Goal: Task Accomplishment & Management: Manage account settings

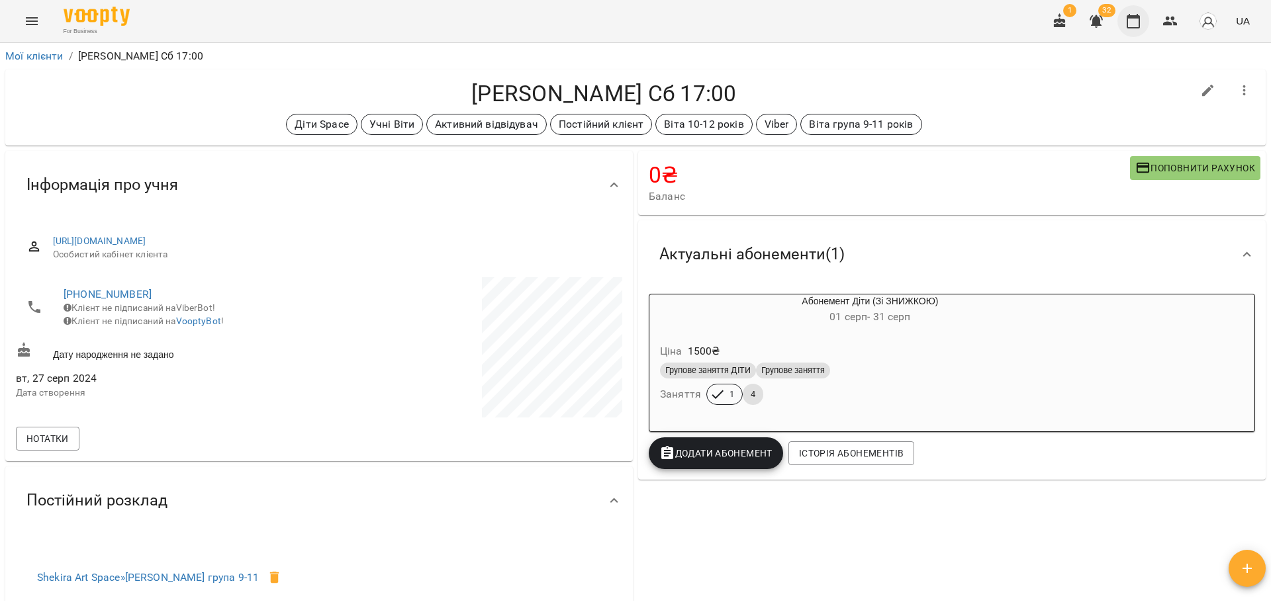
click at [1137, 19] on icon "button" at bounding box center [1133, 21] width 16 height 16
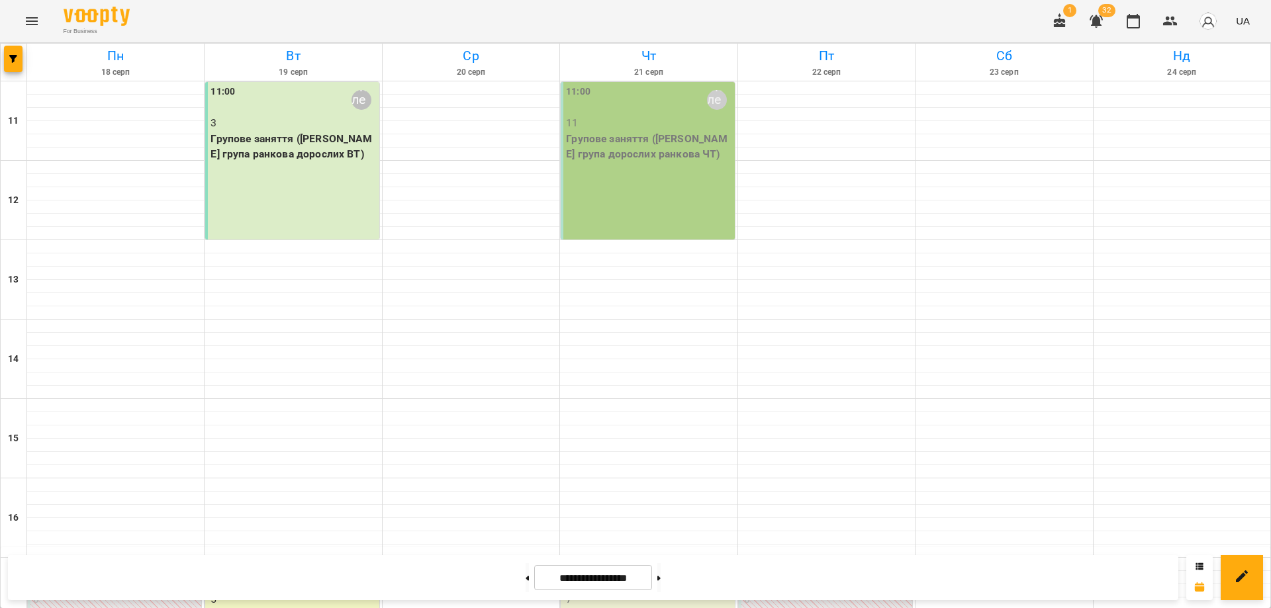
click at [731, 6] on div "For Business 1 32 UA" at bounding box center [635, 21] width 1271 height 42
click at [29, 24] on icon "Menu" at bounding box center [32, 21] width 12 height 8
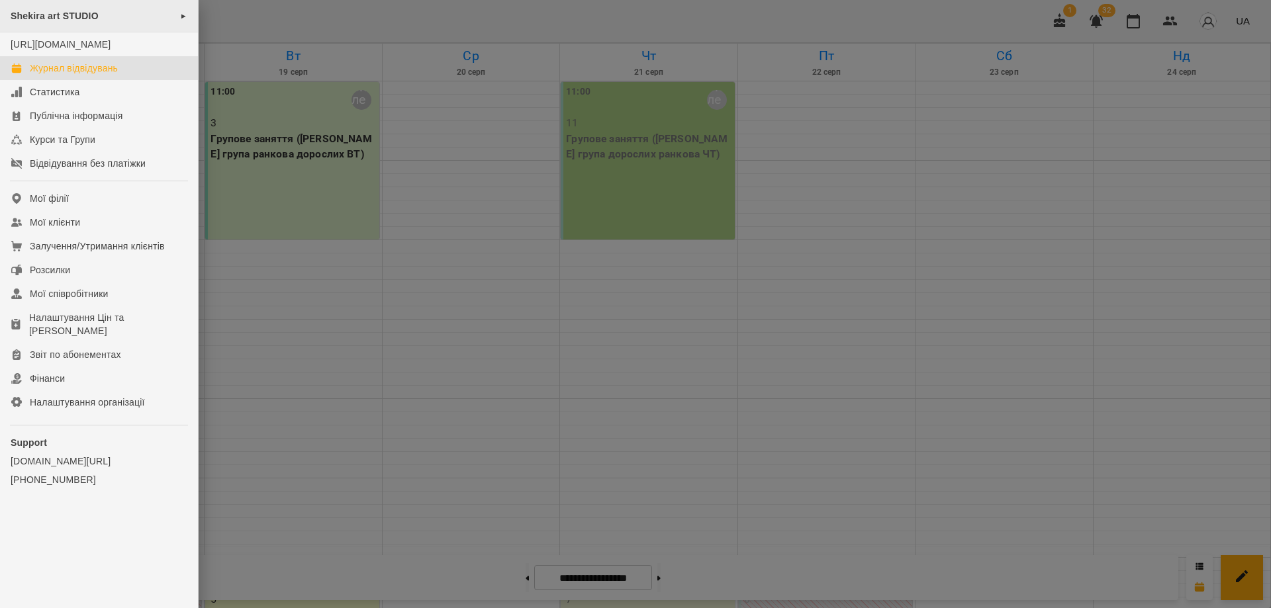
click at [75, 17] on span "Shekira art STUDIO" at bounding box center [55, 16] width 88 height 11
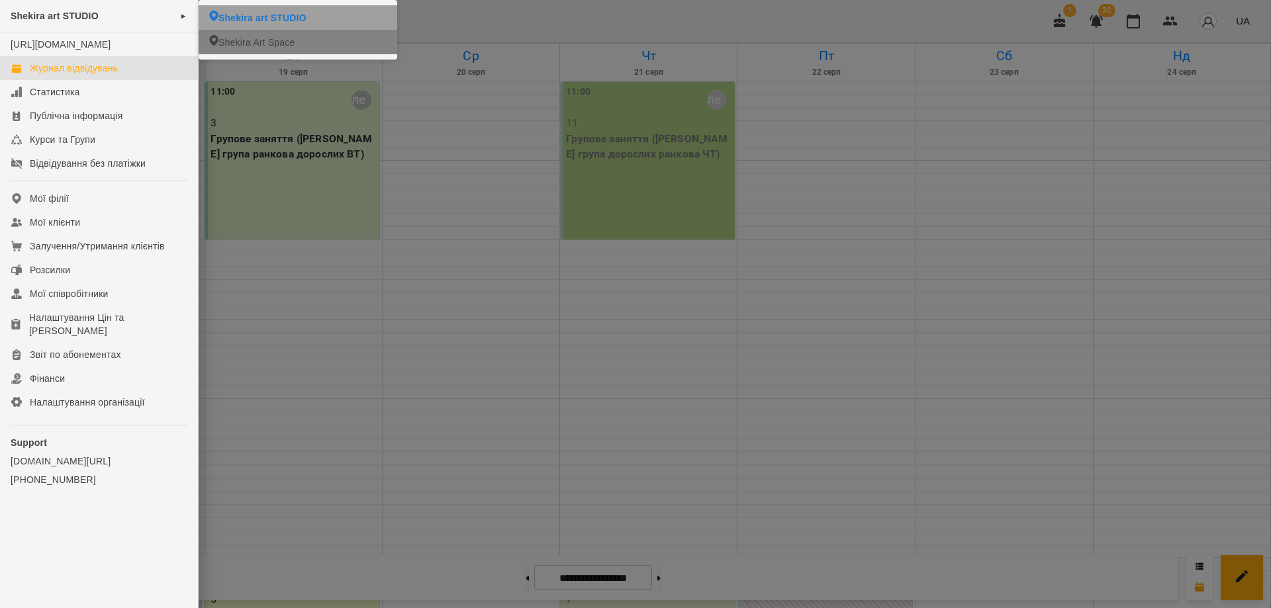
click at [271, 15] on span "Shekira art STUDIO" at bounding box center [262, 17] width 88 height 13
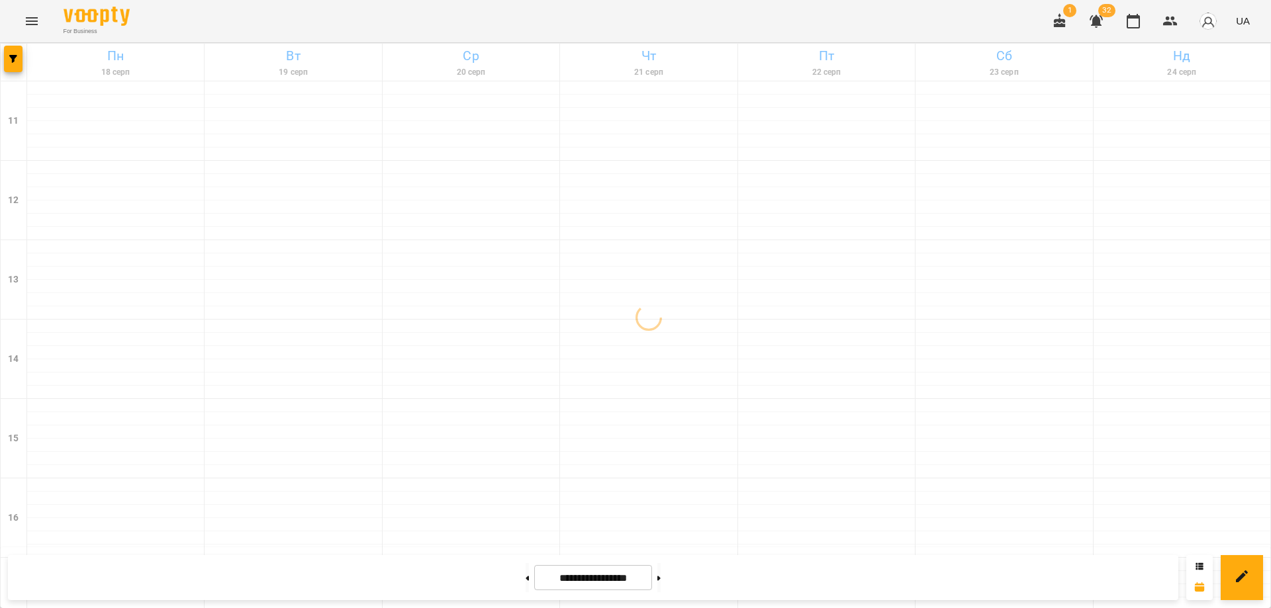
click at [40, 21] on button "Menu" at bounding box center [32, 21] width 32 height 32
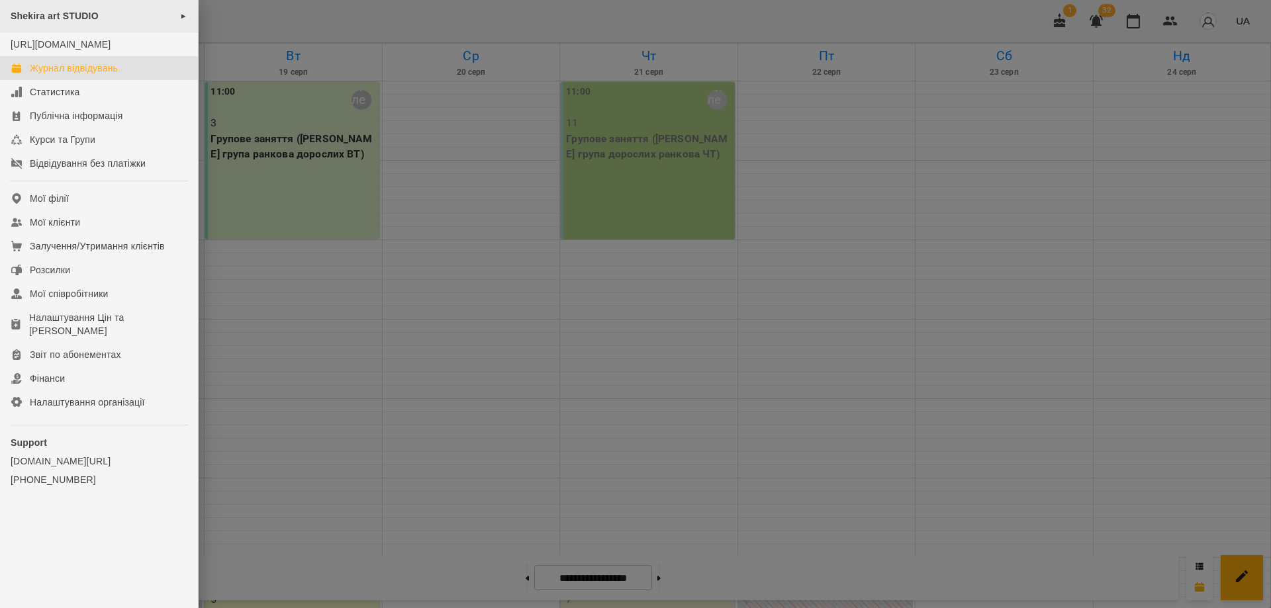
click at [71, 21] on span "Shekira art STUDIO" at bounding box center [55, 16] width 88 height 11
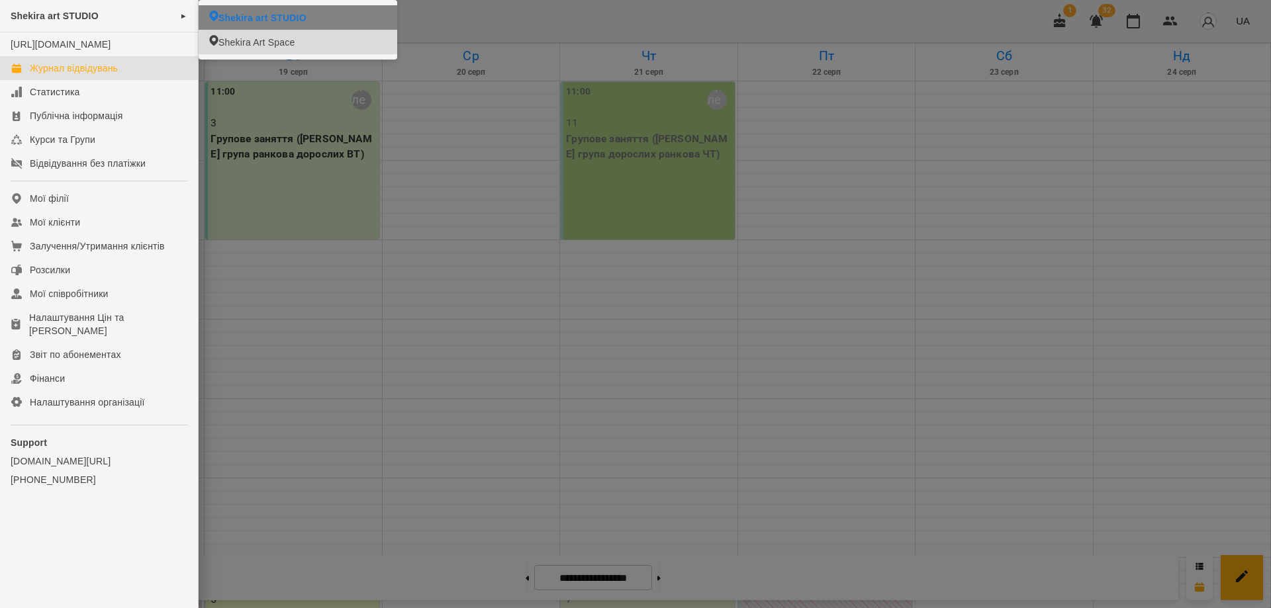
click at [277, 44] on span "Shekira Art Space" at bounding box center [256, 42] width 76 height 13
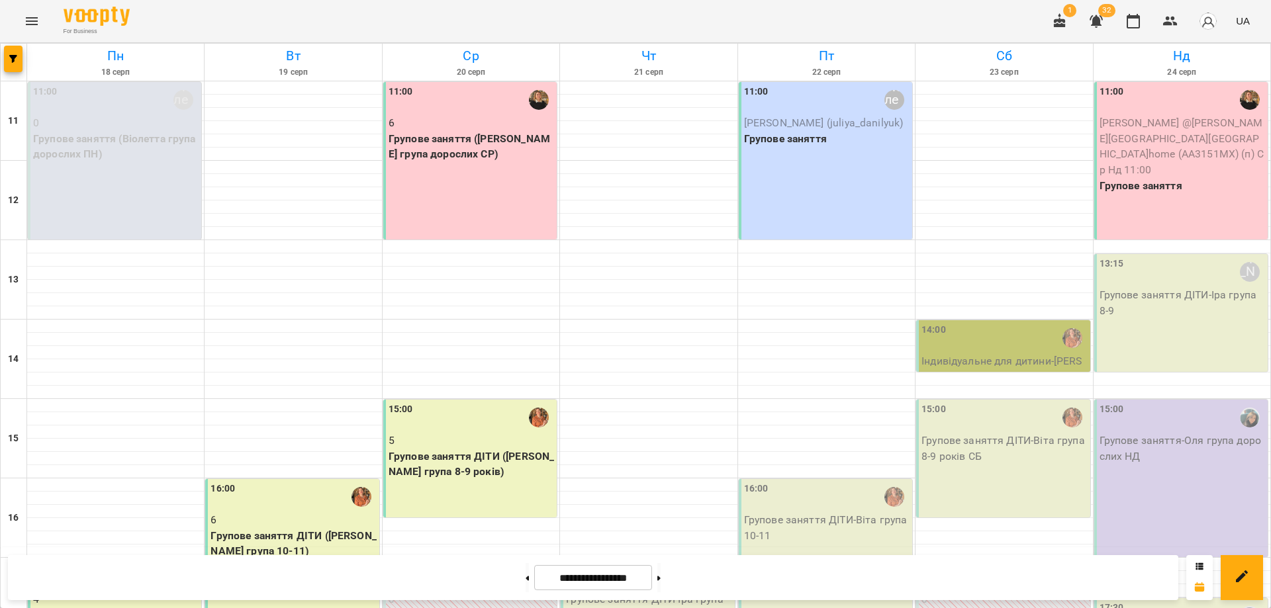
click at [909, 11] on div "For Business 1 32 UA" at bounding box center [635, 21] width 1271 height 42
click at [420, 181] on div "11:00 6 Групове заняття ([PERSON_NAME] група дорослих СР)" at bounding box center [469, 160] width 173 height 157
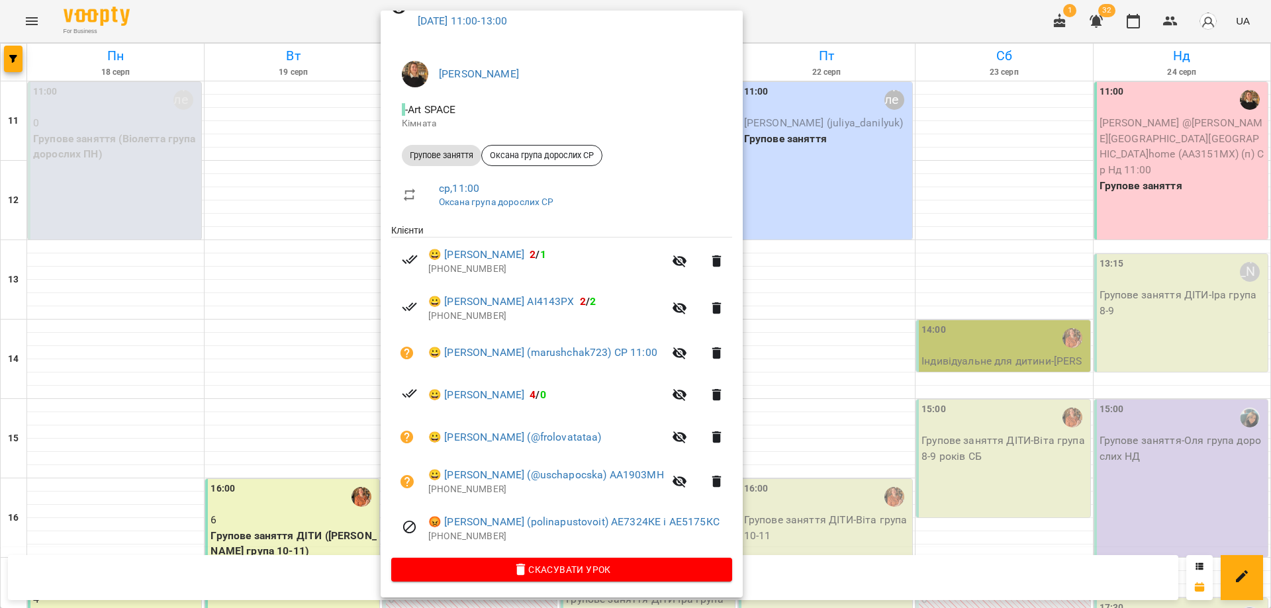
scroll to position [73, 0]
click at [688, 305] on icon "button" at bounding box center [680, 308] width 16 height 16
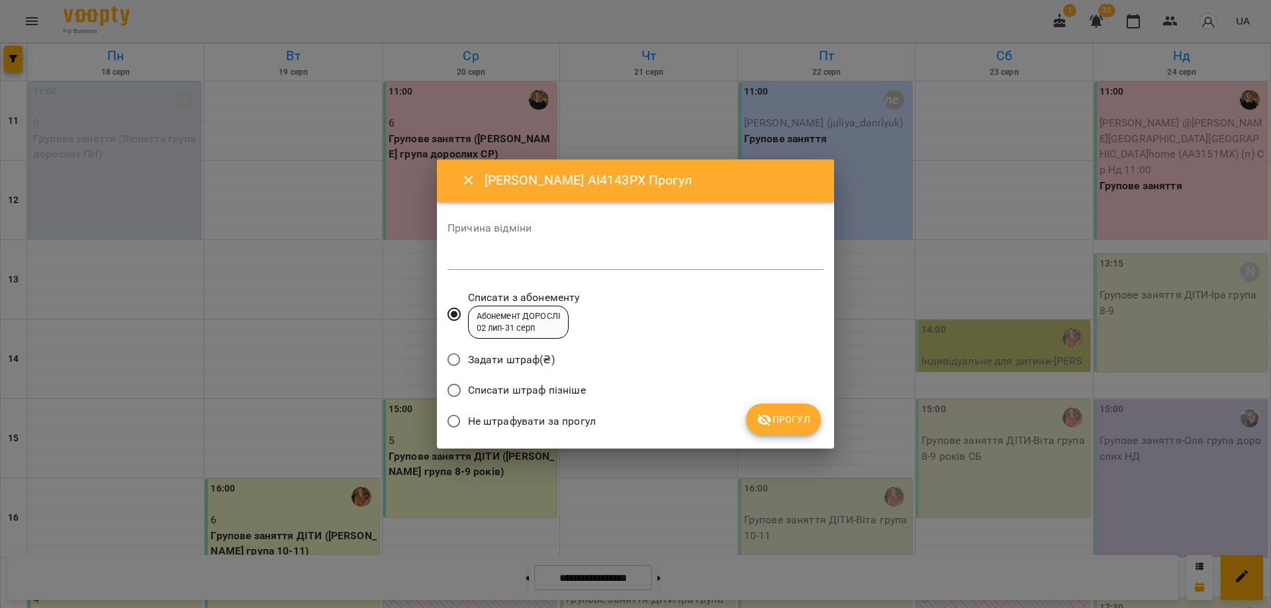
click at [523, 419] on span "Не штрафувати за прогул" at bounding box center [532, 422] width 128 height 16
click at [785, 422] on span "Прогул" at bounding box center [783, 420] width 54 height 16
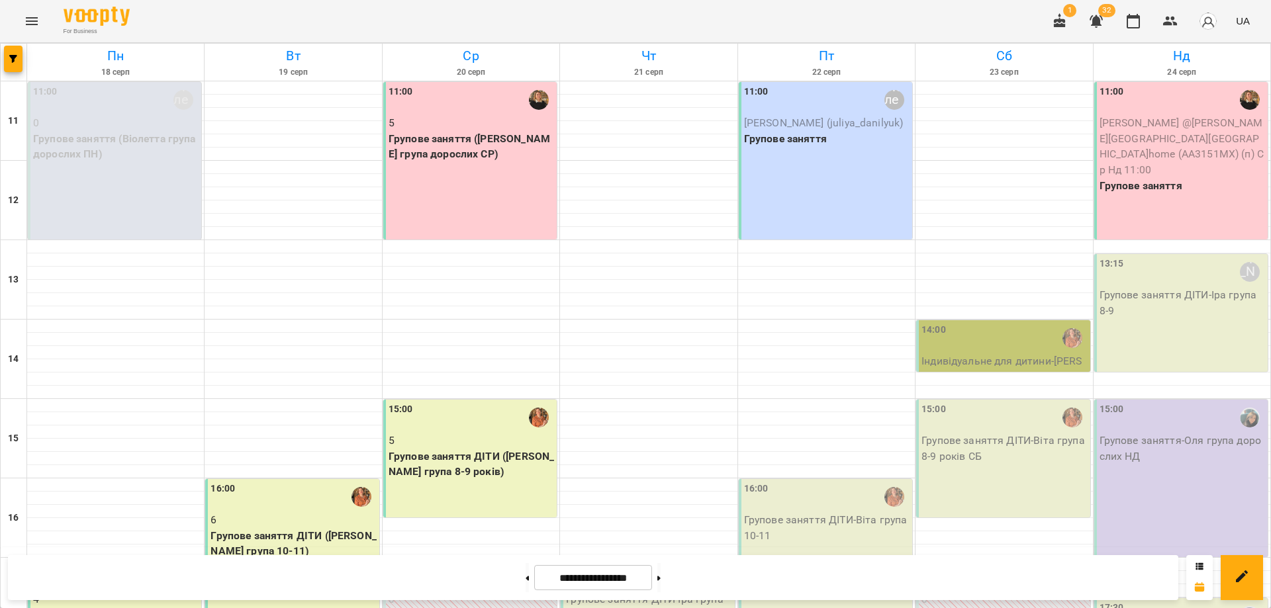
click at [465, 165] on div "11:00 5 Групове заняття ([PERSON_NAME] група дорослих СР)" at bounding box center [469, 160] width 173 height 157
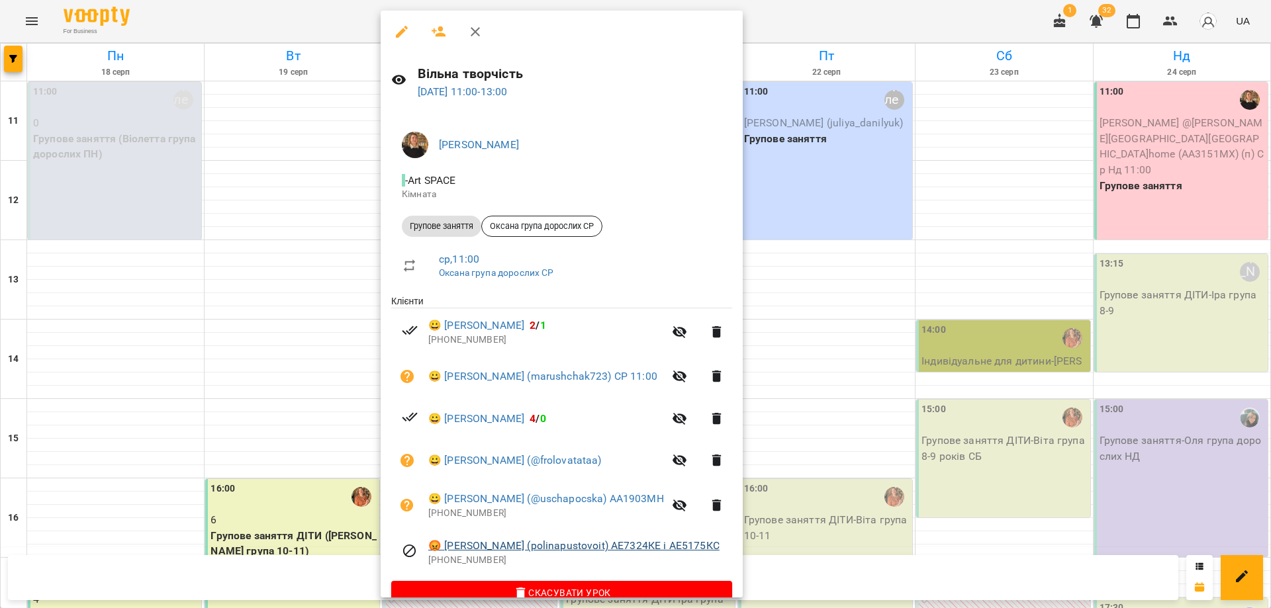
scroll to position [25, 0]
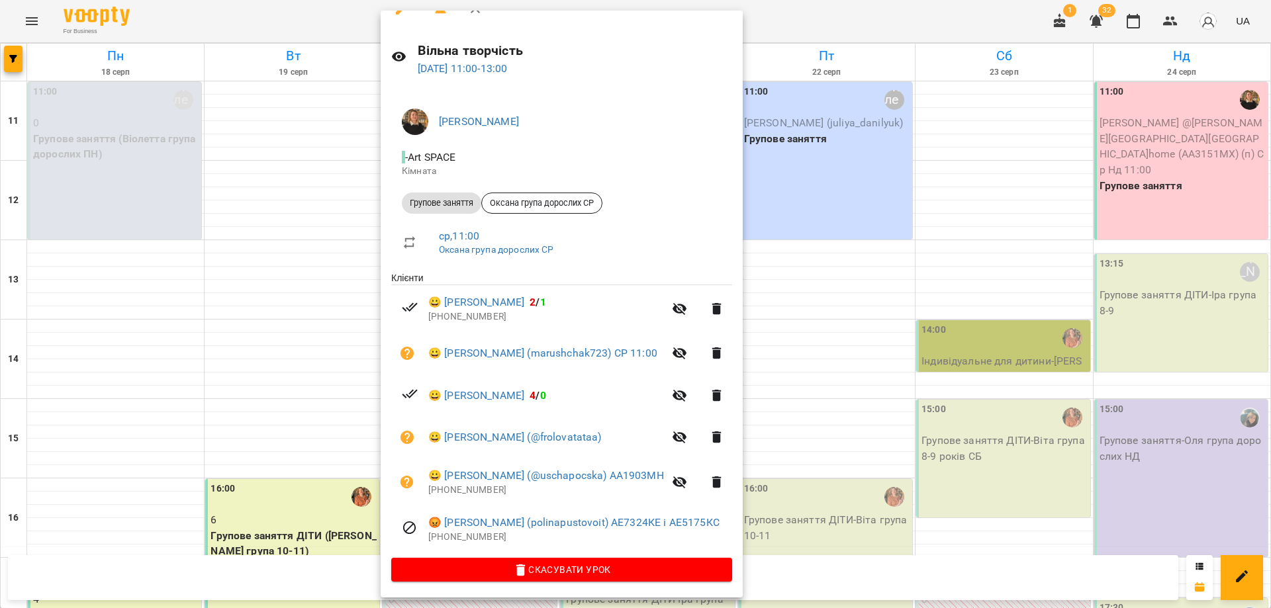
click at [927, 16] on div at bounding box center [635, 304] width 1271 height 608
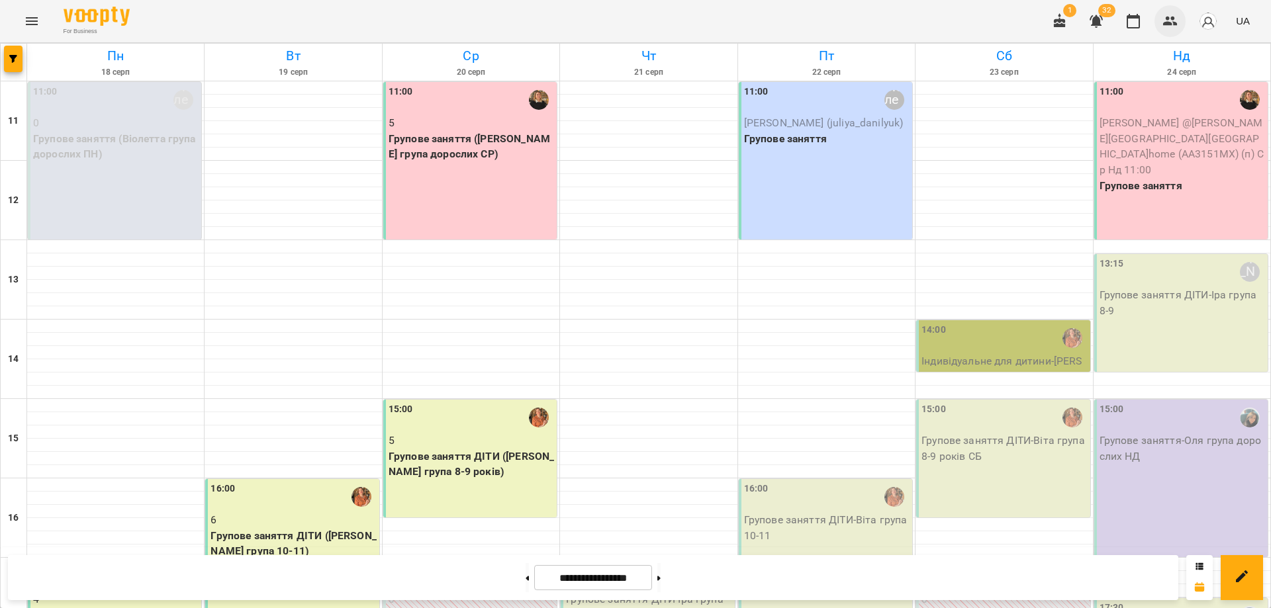
click at [1159, 22] on button "button" at bounding box center [1170, 21] width 32 height 32
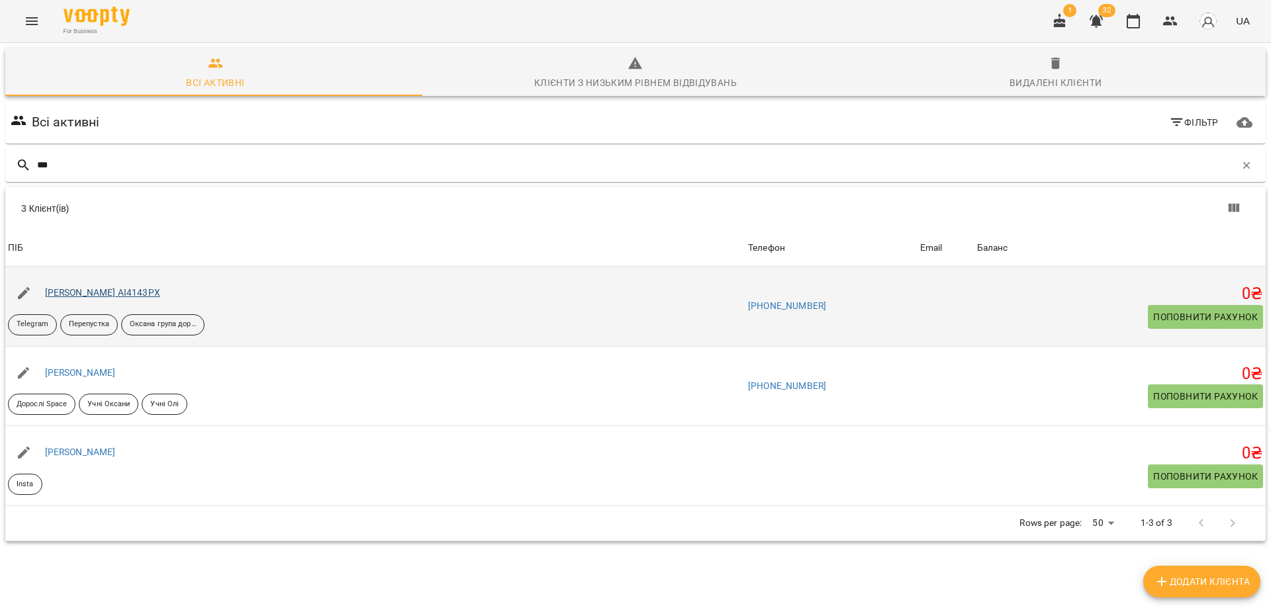
type input "***"
click at [83, 294] on link "[PERSON_NAME] АІ4143РХ" at bounding box center [102, 292] width 115 height 11
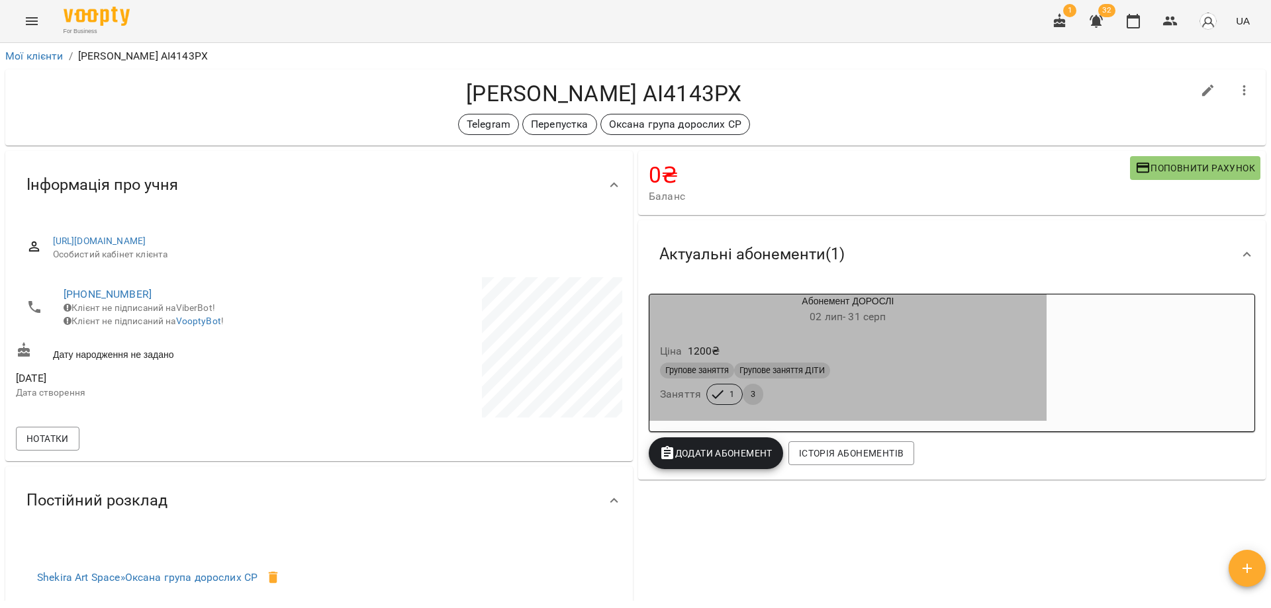
click at [946, 372] on div "Групове заняття Групове заняття ДІТИ" at bounding box center [848, 371] width 376 height 16
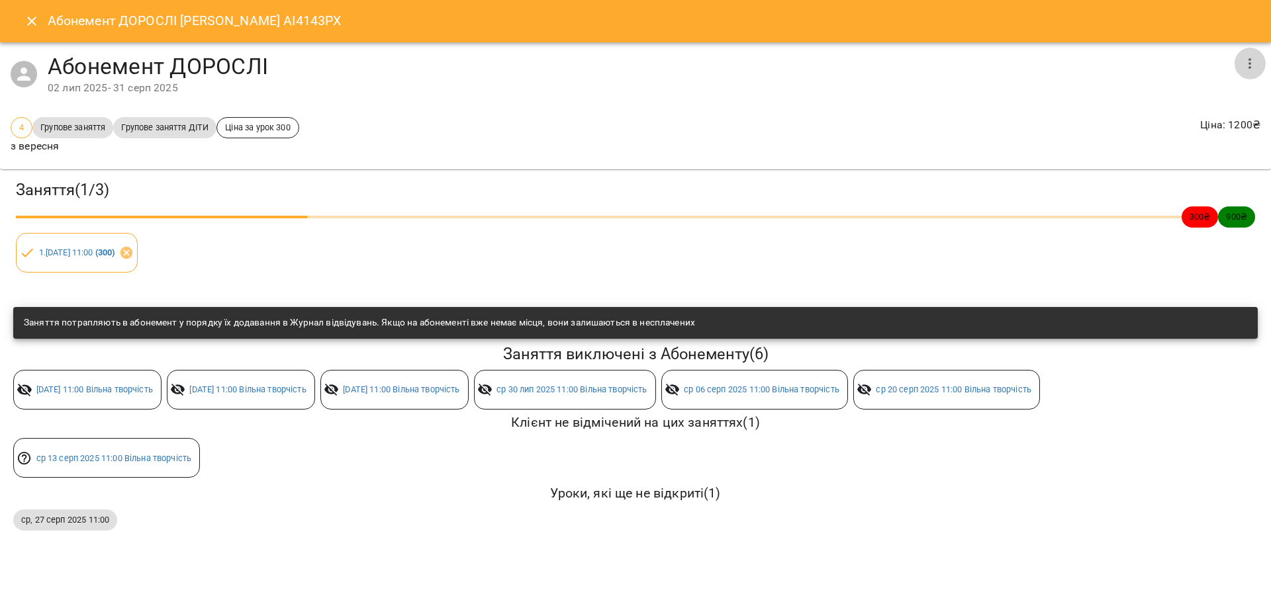
click at [1242, 65] on icon "button" at bounding box center [1249, 64] width 16 height 16
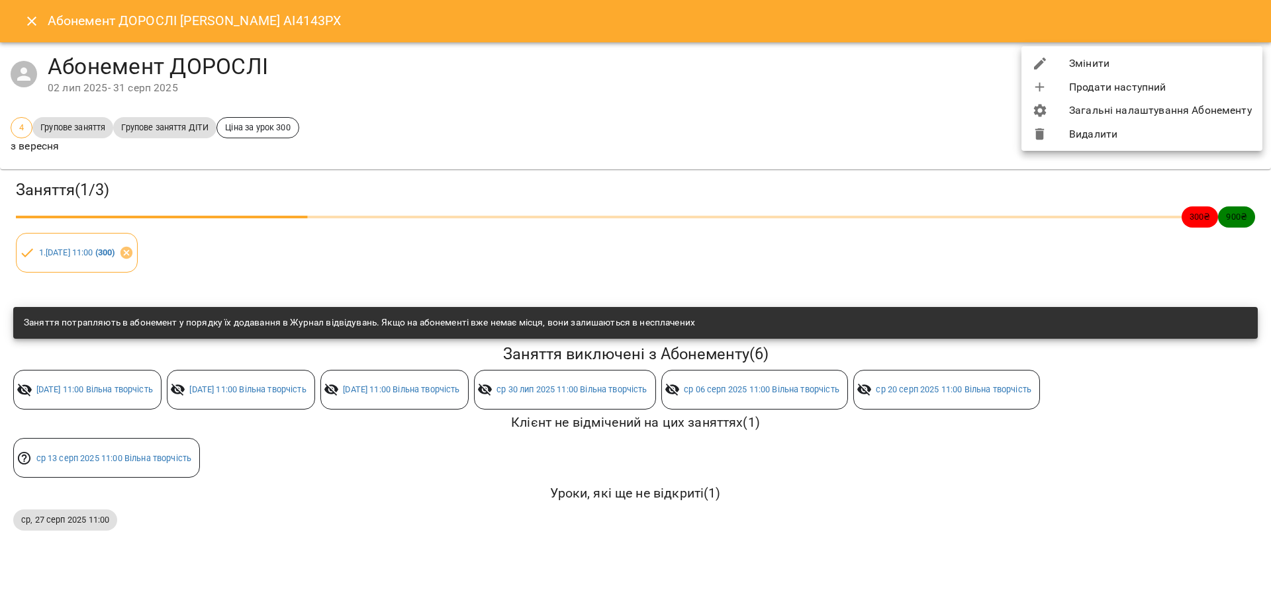
click at [1086, 61] on li "Змінити" at bounding box center [1141, 64] width 241 height 24
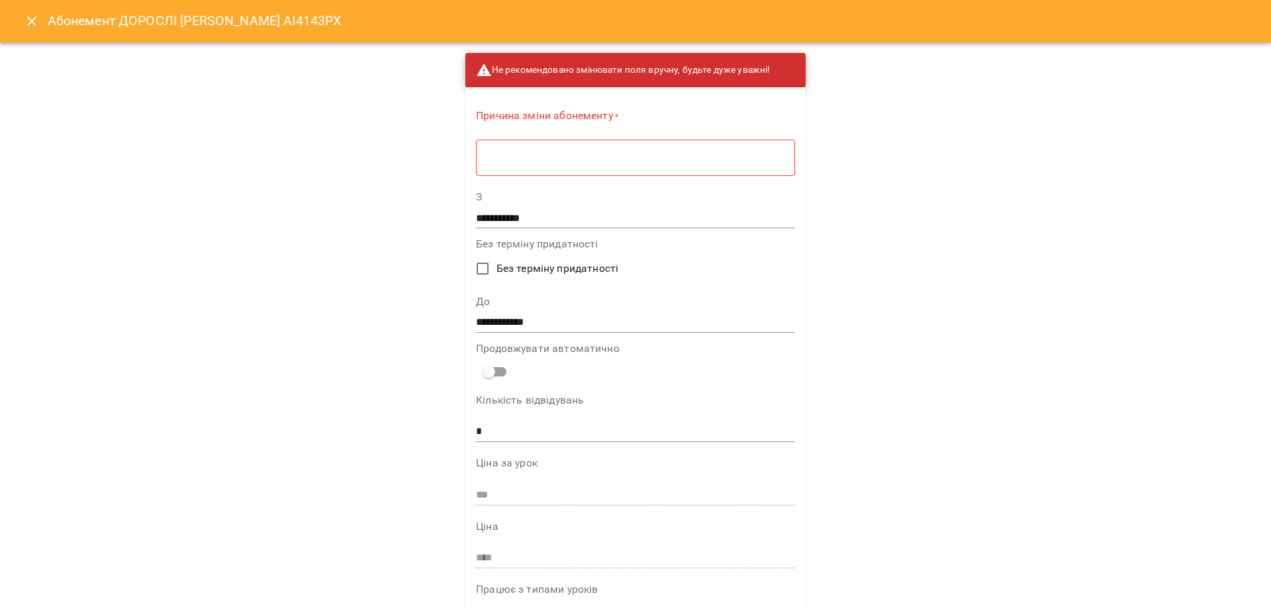
click at [551, 313] on input "**********" at bounding box center [635, 322] width 319 height 21
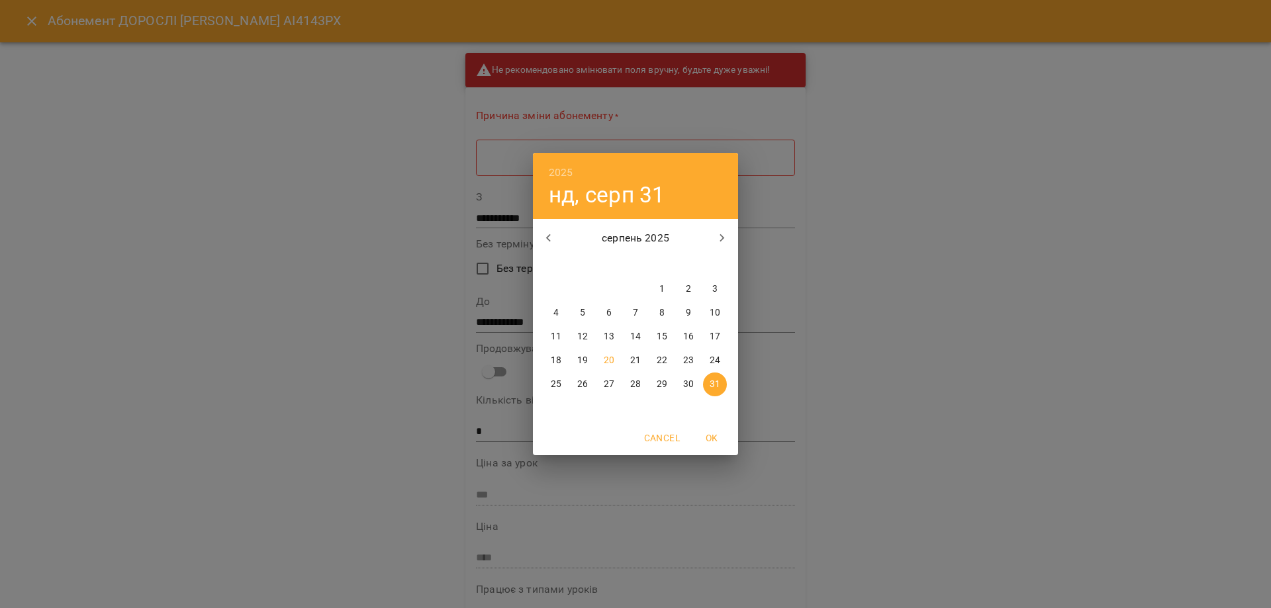
click at [725, 238] on icon "button" at bounding box center [722, 238] width 16 height 16
click at [717, 316] on p "14" at bounding box center [714, 312] width 11 height 13
type input "**********"
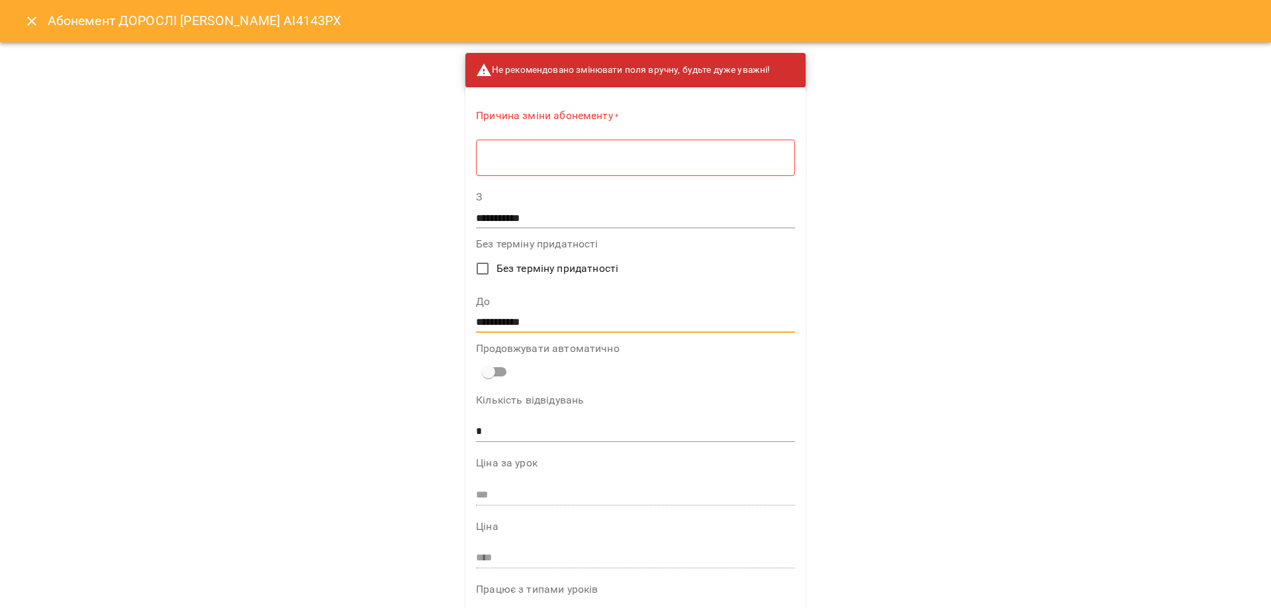
click at [571, 157] on textarea at bounding box center [635, 158] width 300 height 13
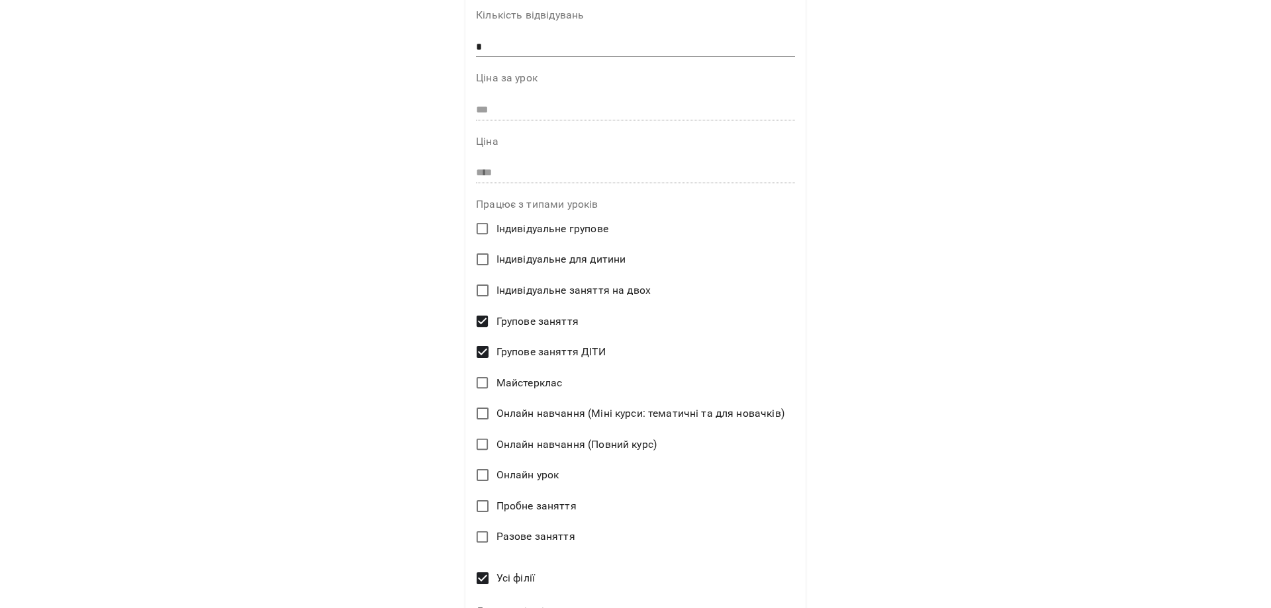
scroll to position [480, 0]
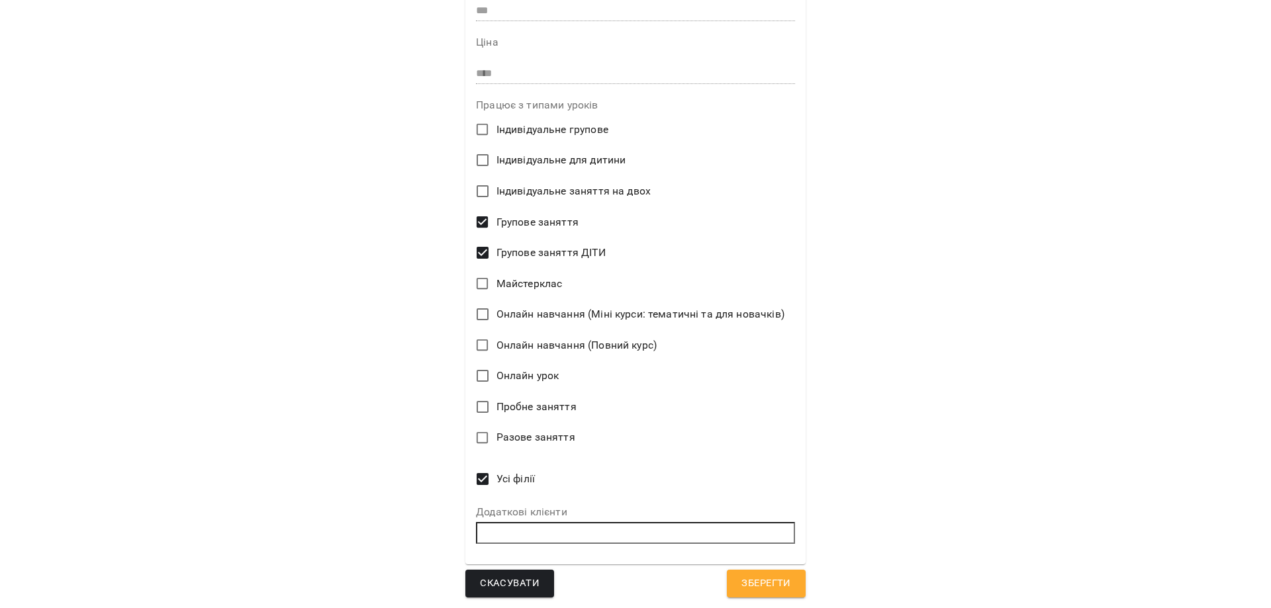
type textarea "*****"
click at [752, 584] on span "Зберегти" at bounding box center [765, 583] width 49 height 17
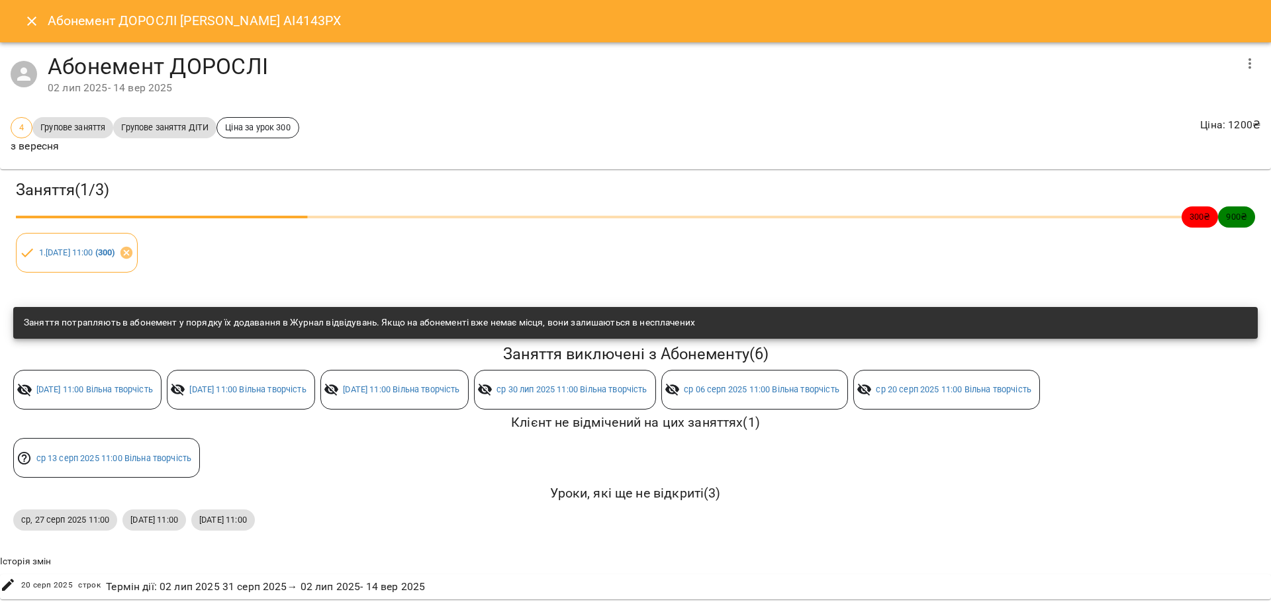
scroll to position [4, 0]
click at [24, 18] on icon "Close" at bounding box center [32, 21] width 16 height 16
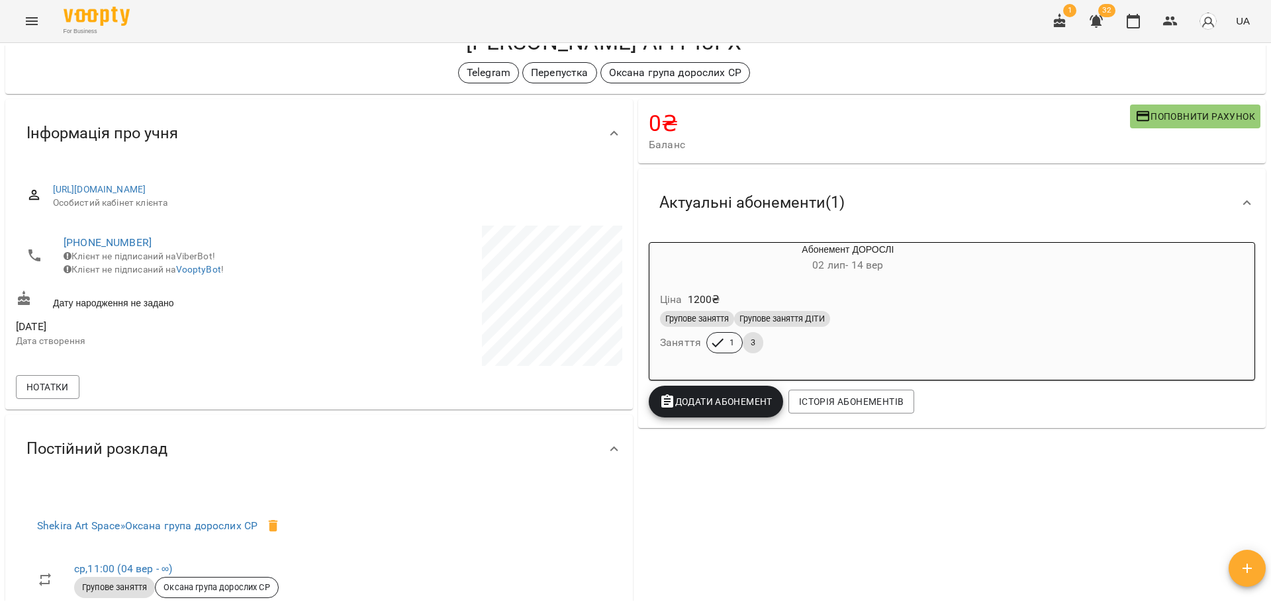
scroll to position [66, 0]
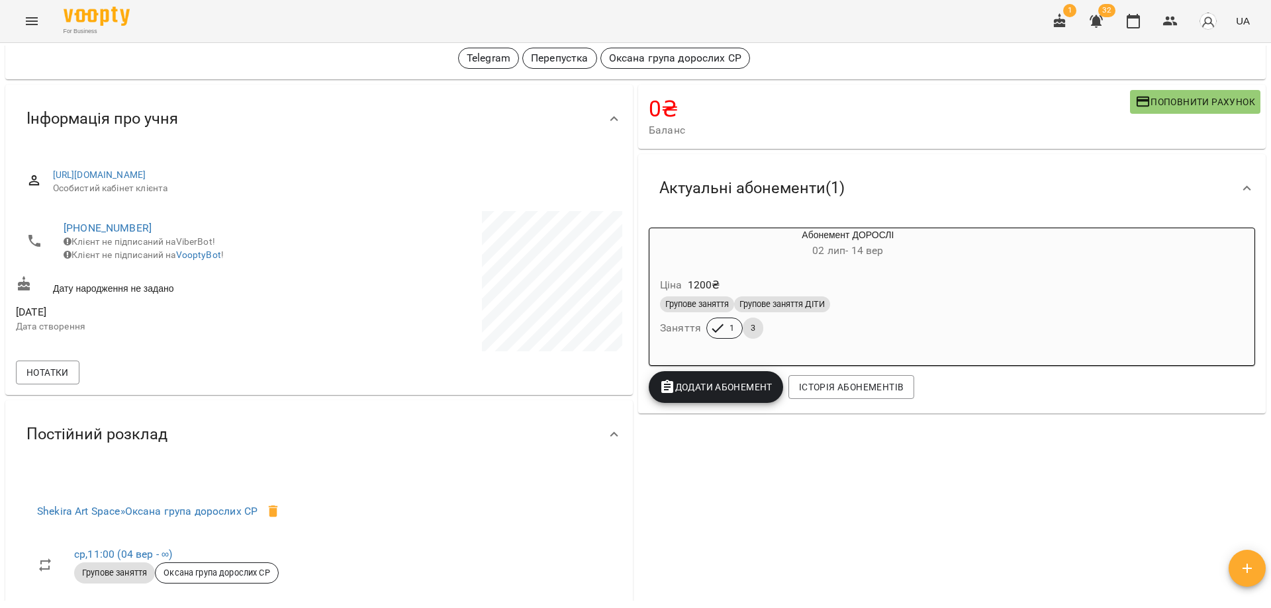
click at [752, 510] on div "0 ₴ Баланс Поповнити рахунок Актуальні абонементи ( 1 ) Абонемент ДОРОСЛІ [DATE…" at bounding box center [951, 372] width 633 height 580
click at [735, 492] on div "0 ₴ Баланс Поповнити рахунок Актуальні абонементи ( 1 ) Абонемент ДОРОСЛІ [DATE…" at bounding box center [951, 372] width 633 height 580
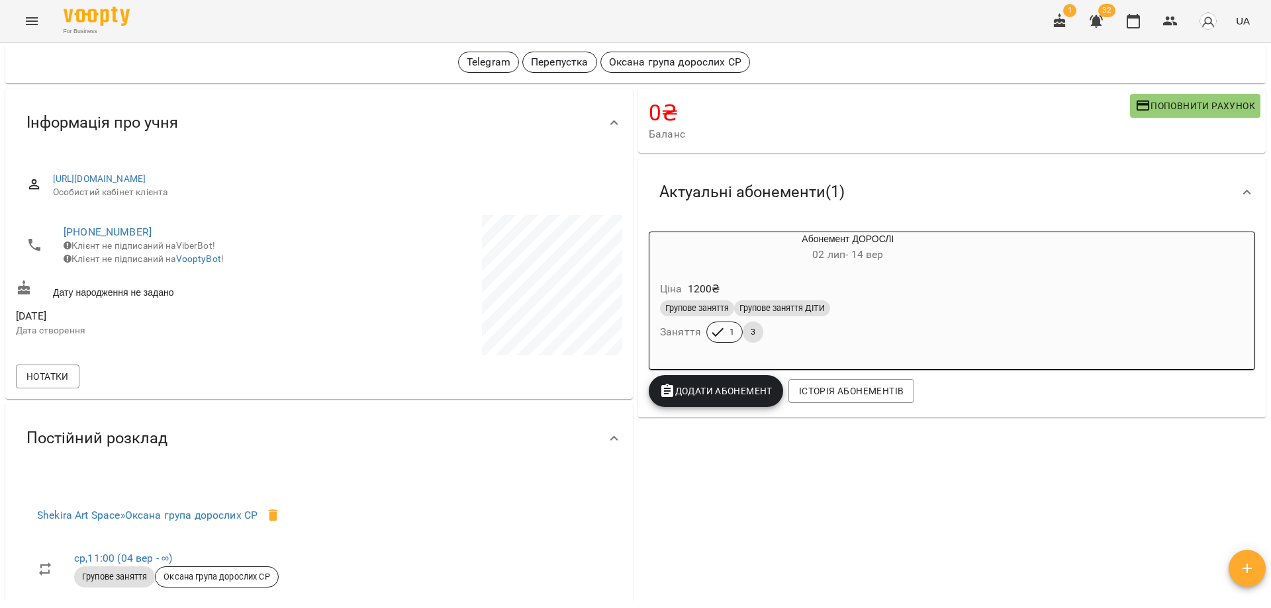
scroll to position [0, 0]
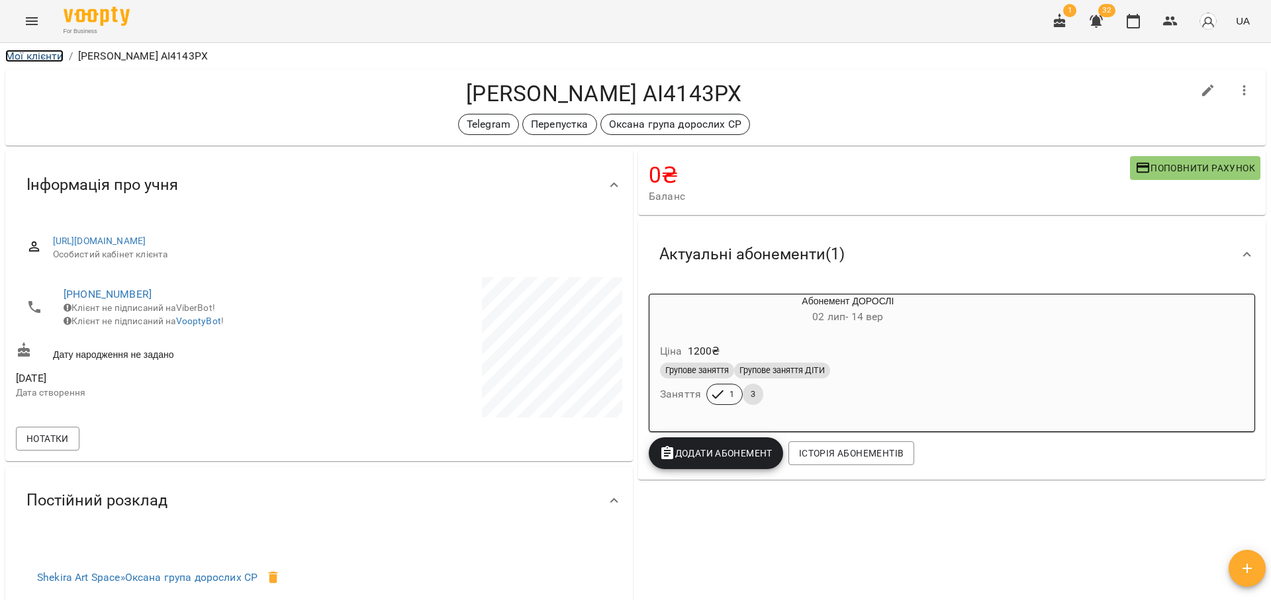
click at [24, 60] on link "Мої клієнти" at bounding box center [34, 56] width 58 height 13
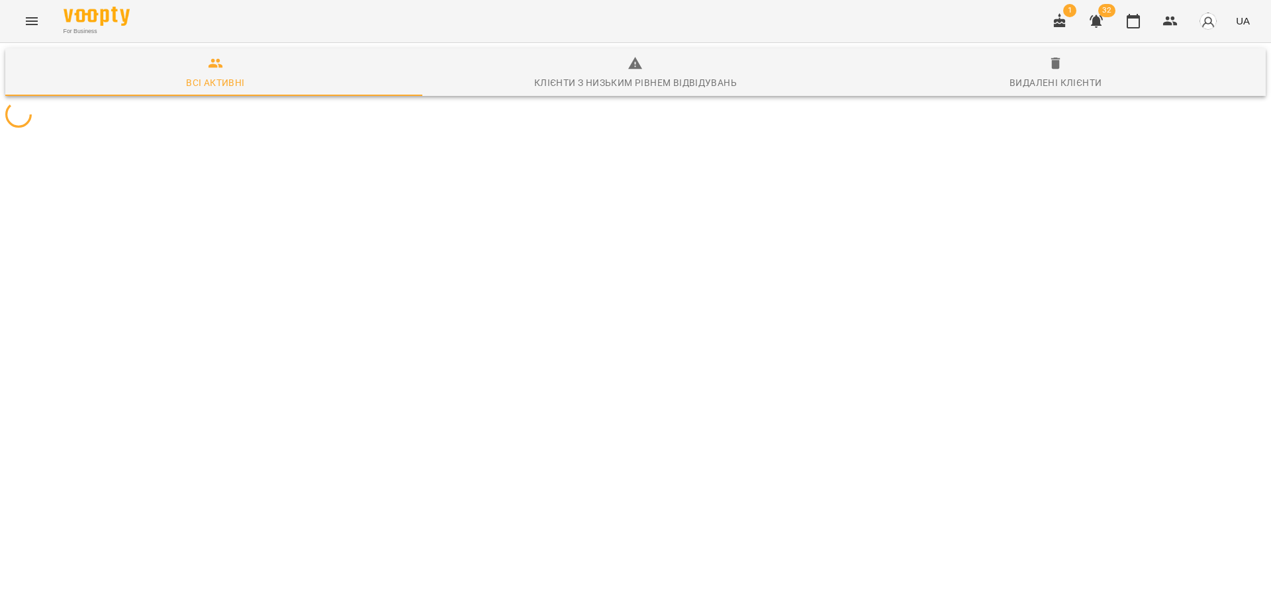
click at [25, 17] on icon "Menu" at bounding box center [32, 21] width 16 height 16
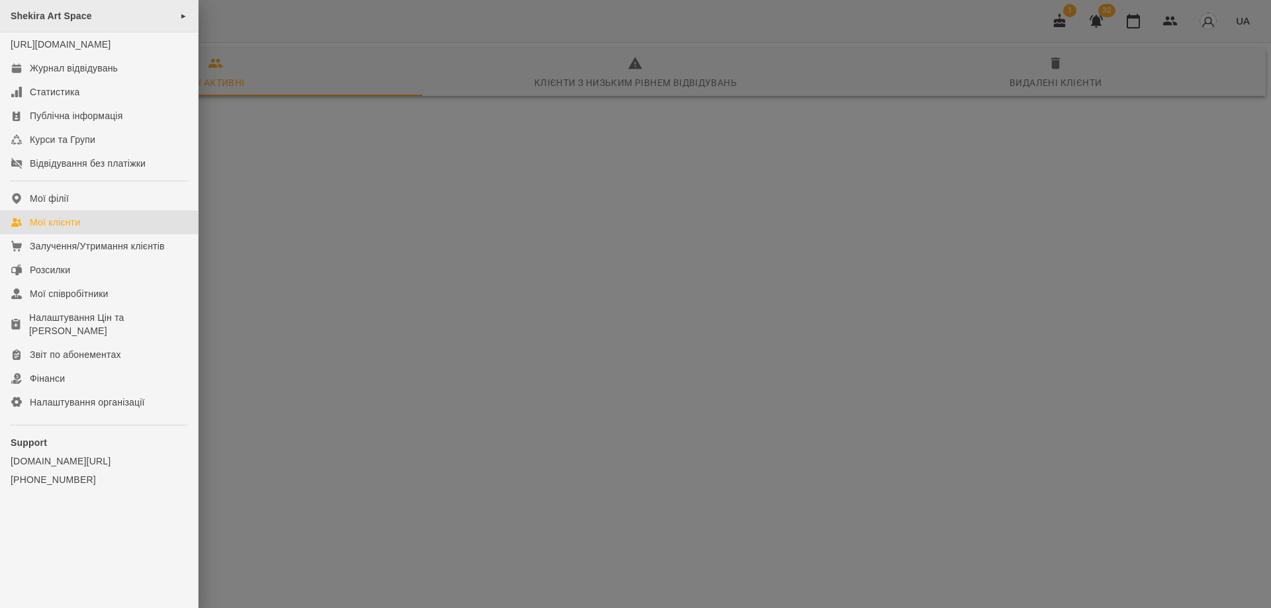
click at [54, 16] on span "Shekira Art Space" at bounding box center [51, 16] width 81 height 11
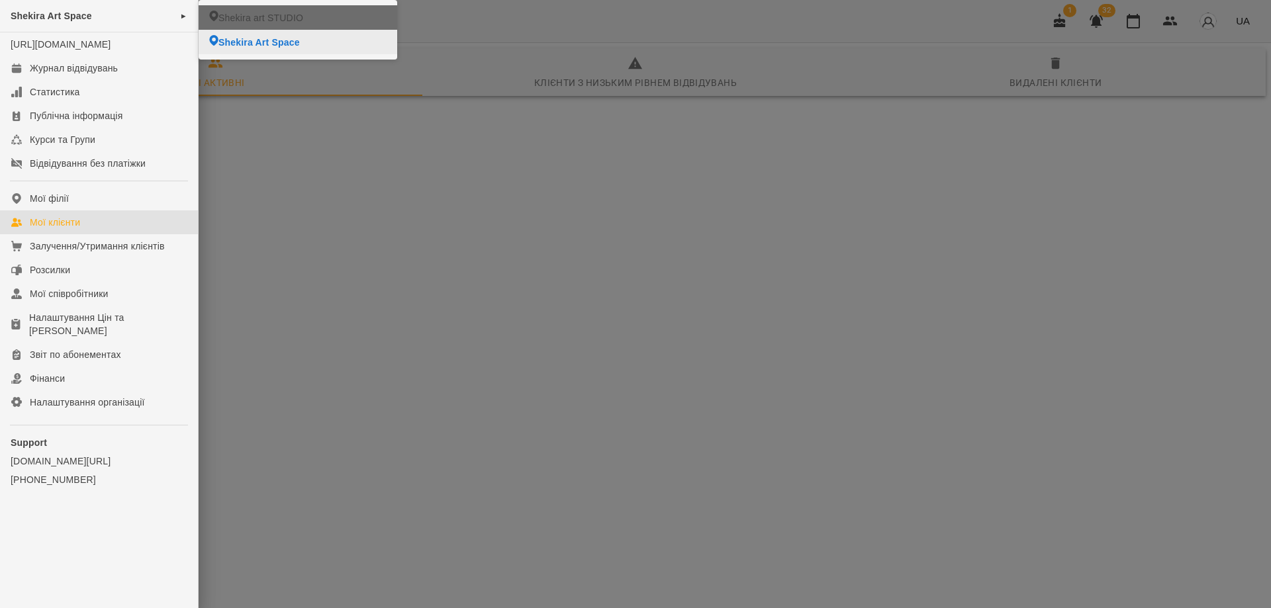
click at [274, 49] on span "Shekira Art Space" at bounding box center [258, 42] width 81 height 13
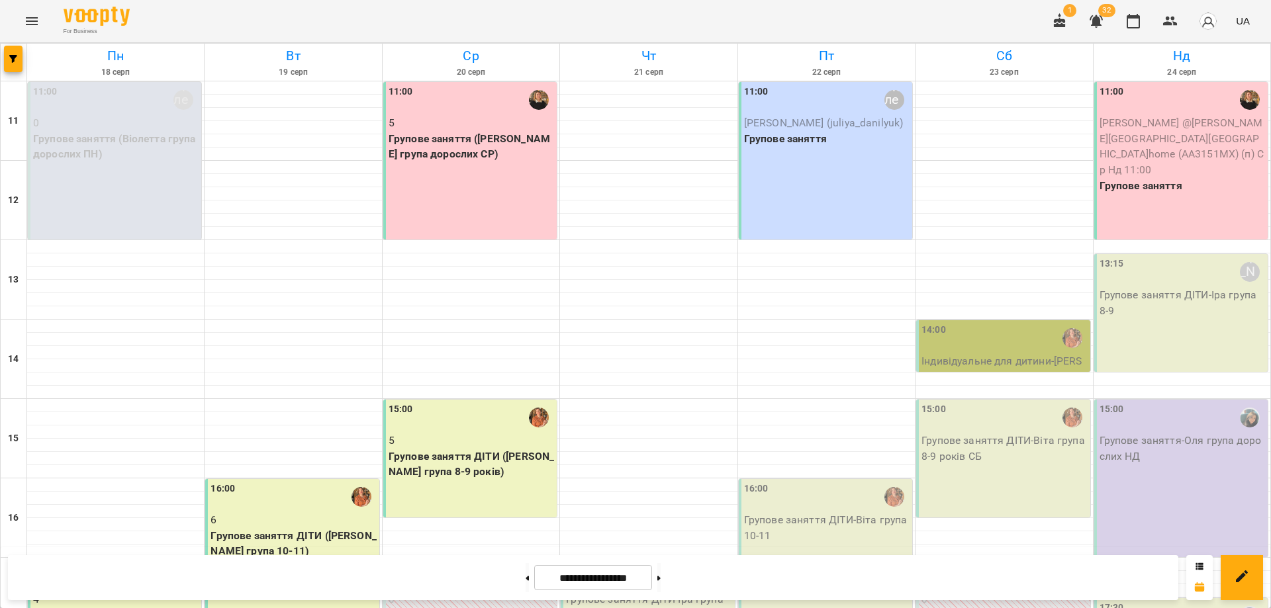
click at [461, 161] on p "Групове заняття ([PERSON_NAME] група дорослих СР)" at bounding box center [470, 146] width 165 height 31
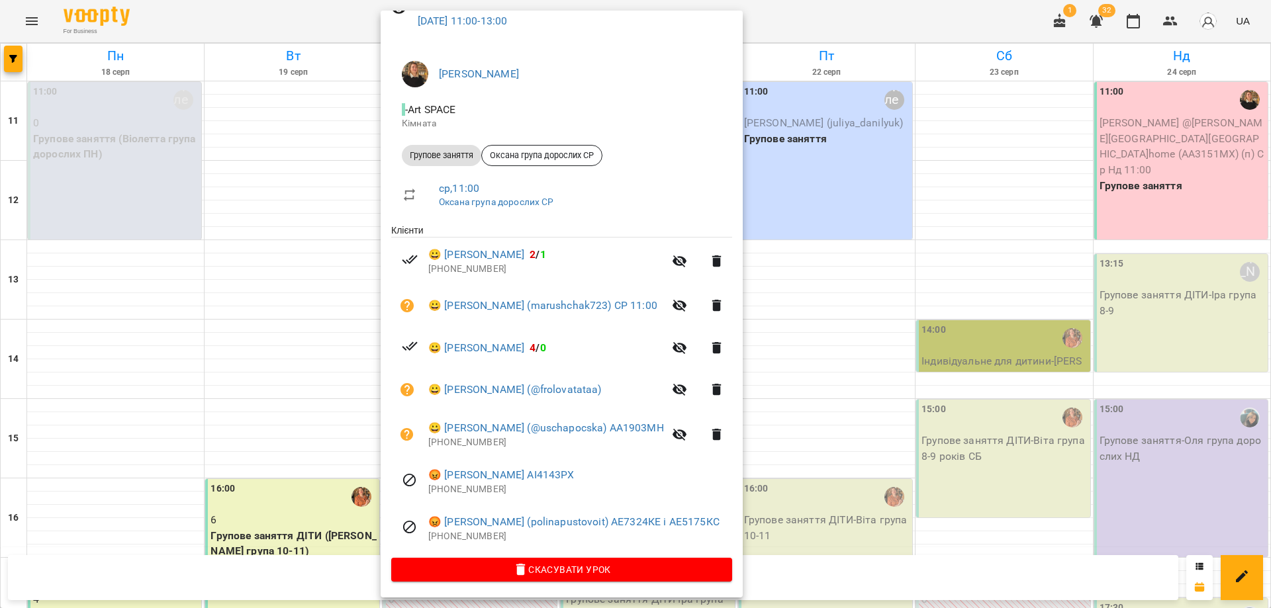
scroll to position [73, 0]
click at [282, 28] on div at bounding box center [635, 304] width 1271 height 608
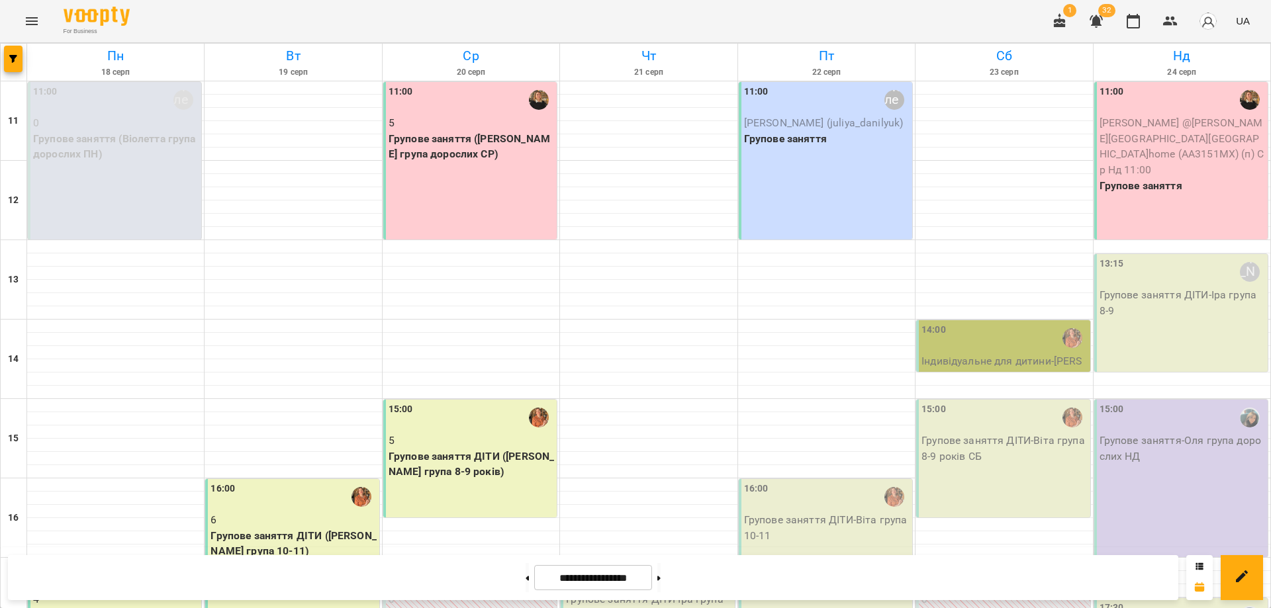
click at [431, 467] on p "Групове заняття ДІТИ ([PERSON_NAME] група 8-9 років)" at bounding box center [470, 464] width 165 height 31
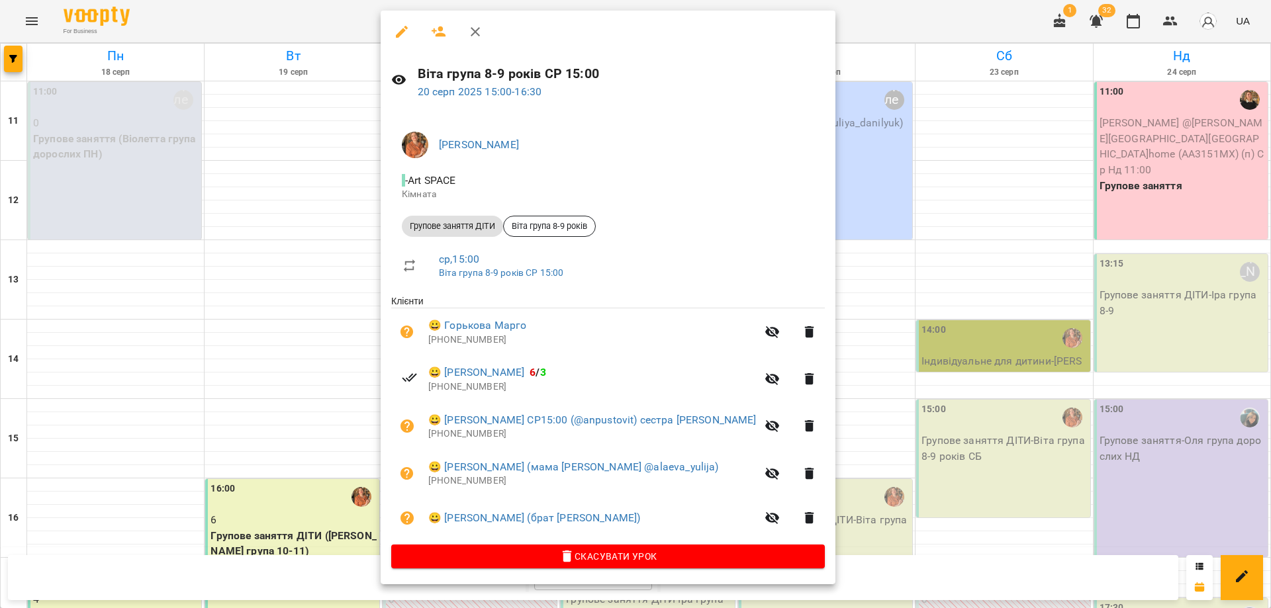
click at [334, 13] on div at bounding box center [635, 304] width 1271 height 608
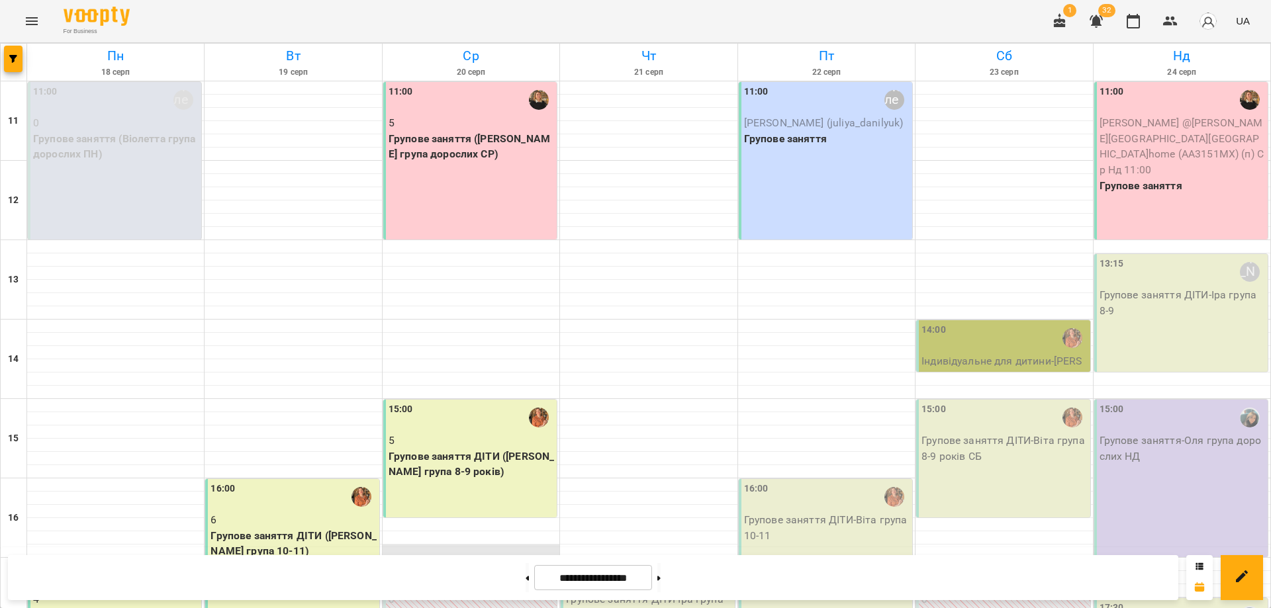
scroll to position [247, 0]
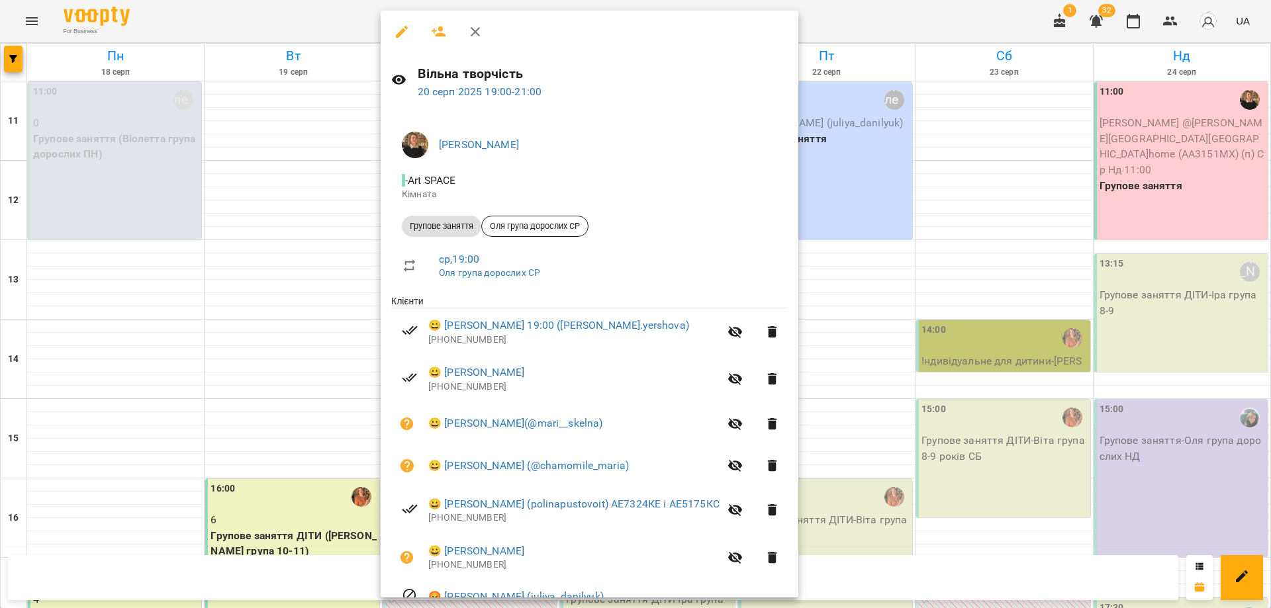
click at [253, 315] on div at bounding box center [635, 304] width 1271 height 608
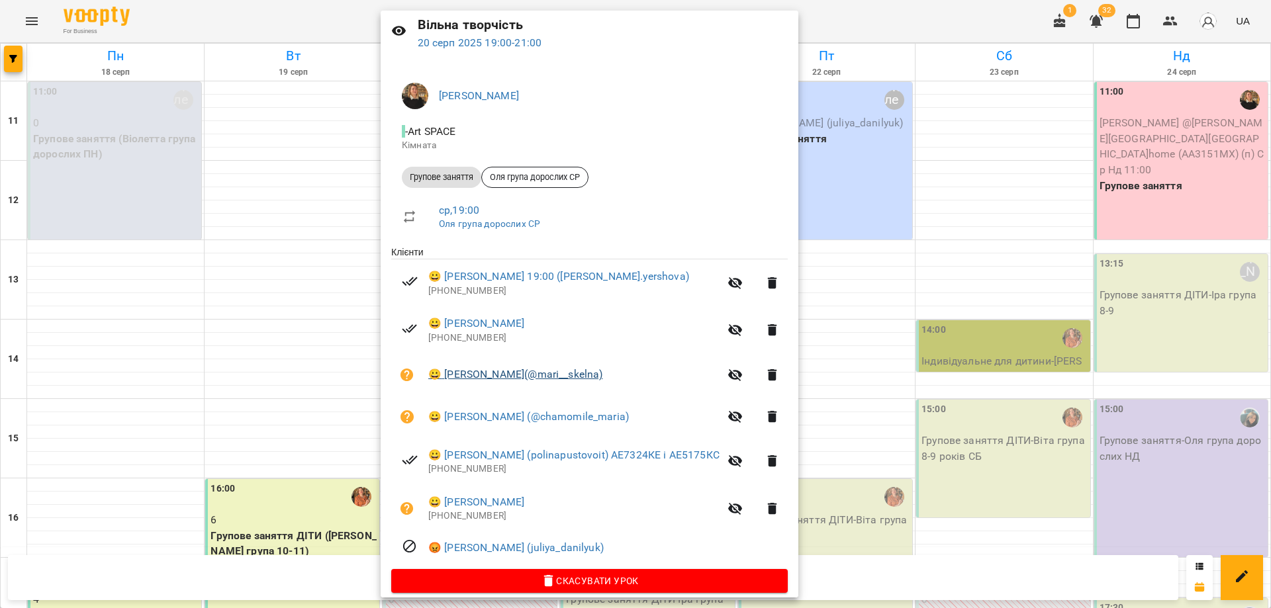
scroll to position [62, 0]
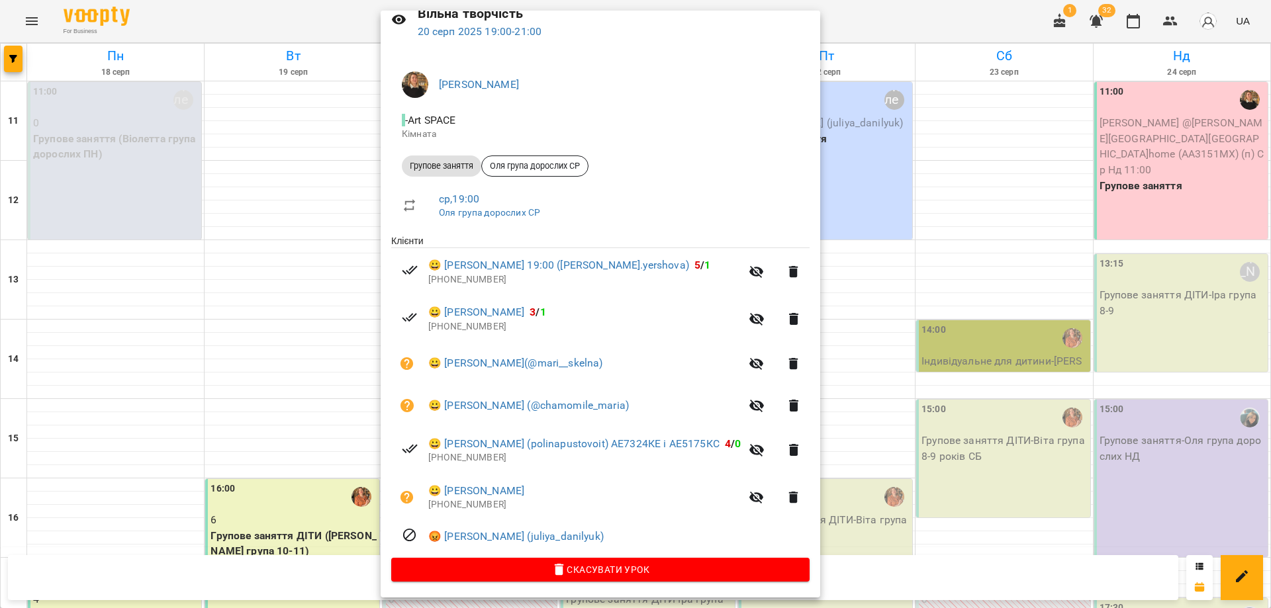
click at [1173, 19] on div at bounding box center [635, 304] width 1271 height 608
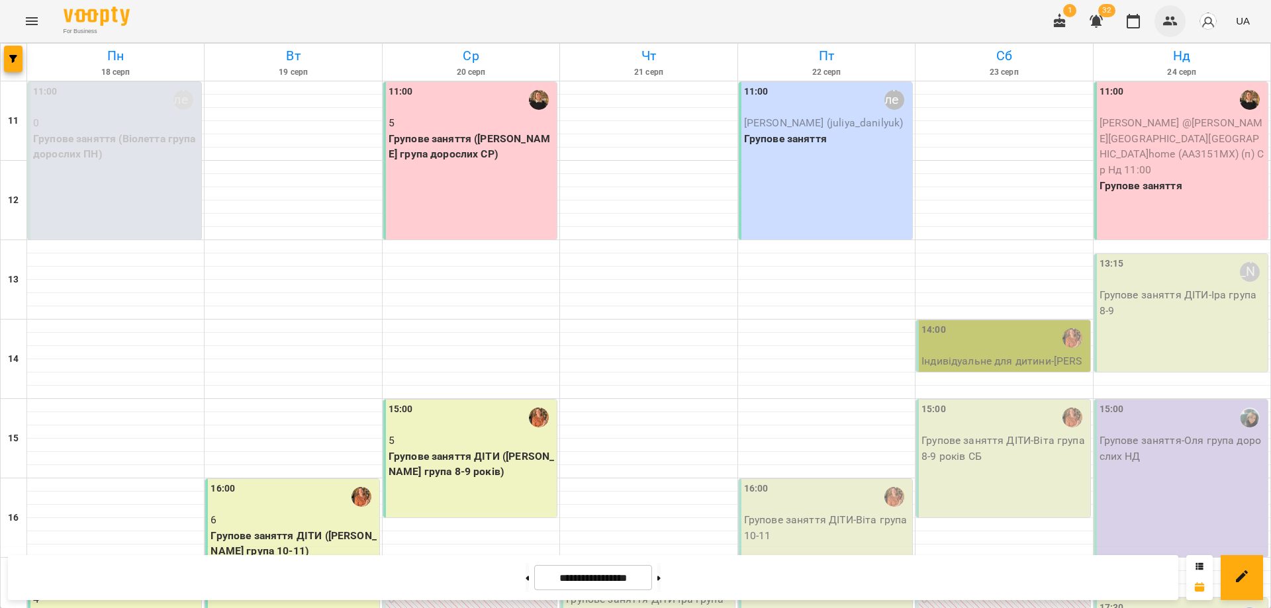
click at [1171, 22] on icon "button" at bounding box center [1170, 21] width 16 height 16
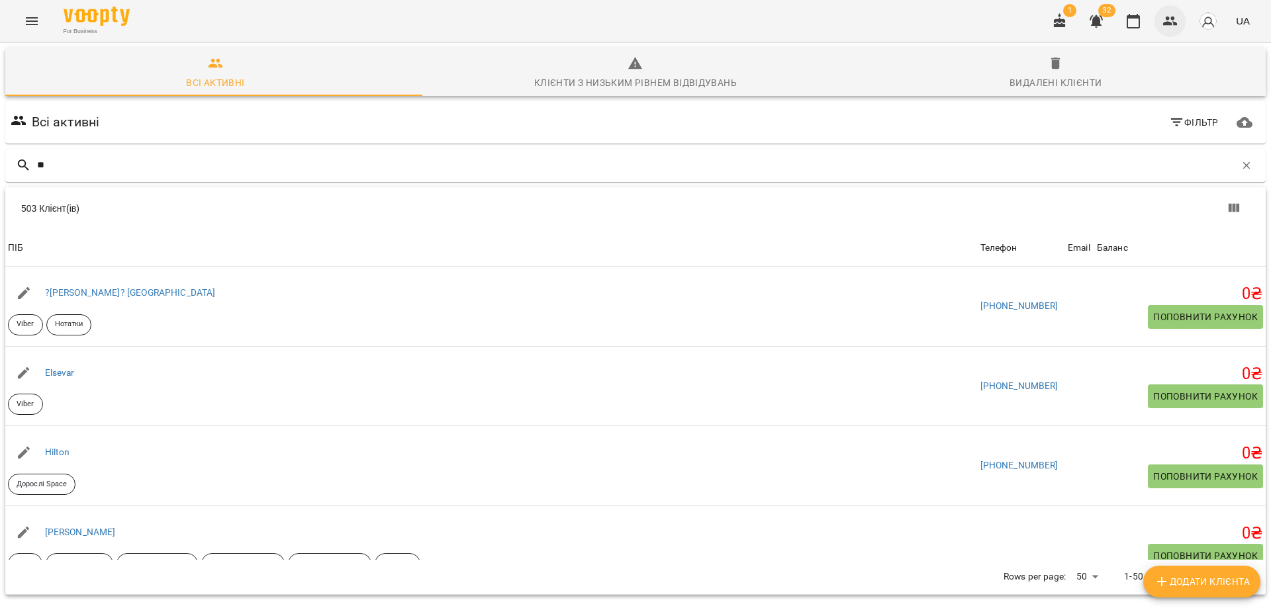
type input "***"
